Goal: Information Seeking & Learning: Learn about a topic

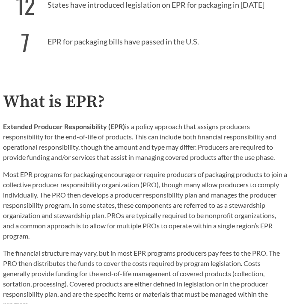
scroll to position [406, 0]
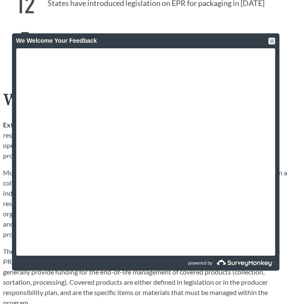
drag, startPoint x: 270, startPoint y: 42, endPoint x: 264, endPoint y: 47, distance: 7.9
click at [270, 42] on div at bounding box center [271, 41] width 7 height 7
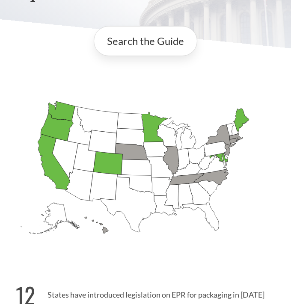
scroll to position [0, 0]
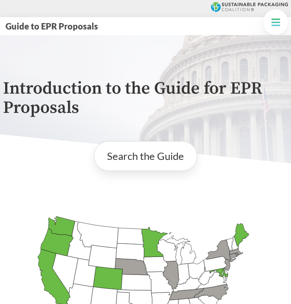
click at [55, 25] on button "Guide to EPR Proposals" at bounding box center [51, 26] width 97 height 11
click at [232, 7] on icon at bounding box center [249, 7] width 77 height 10
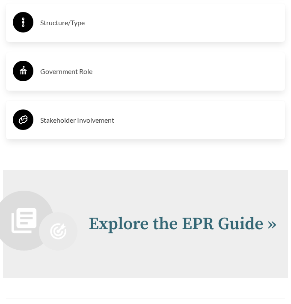
scroll to position [3070, 0]
